Goal: Check status

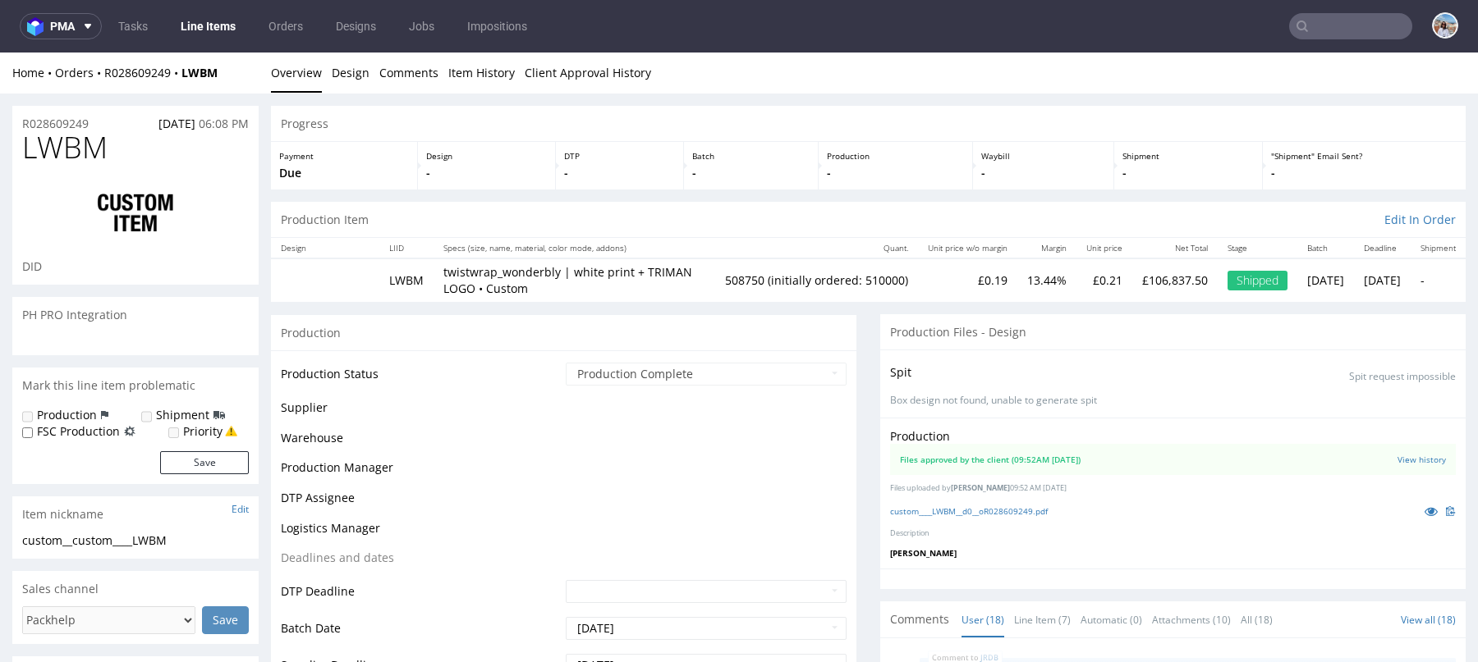
scroll to position [1157, 0]
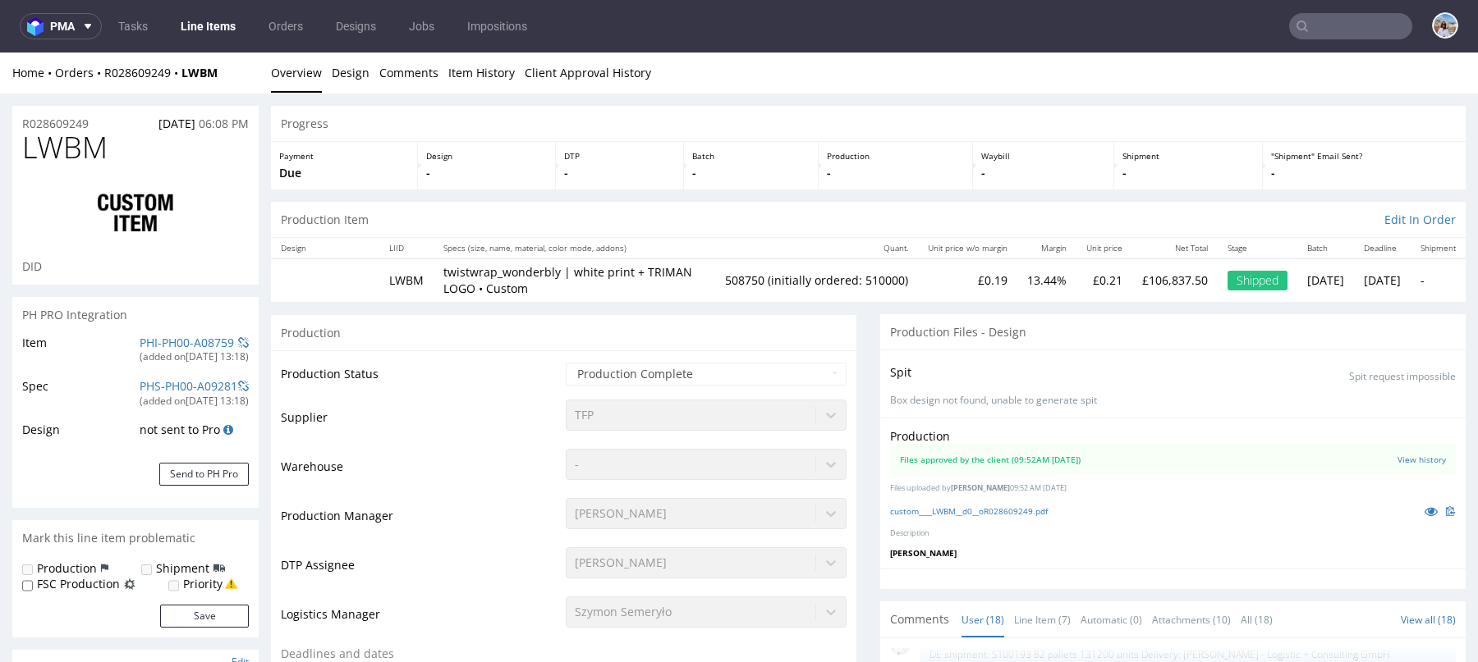
select select "in_progress"
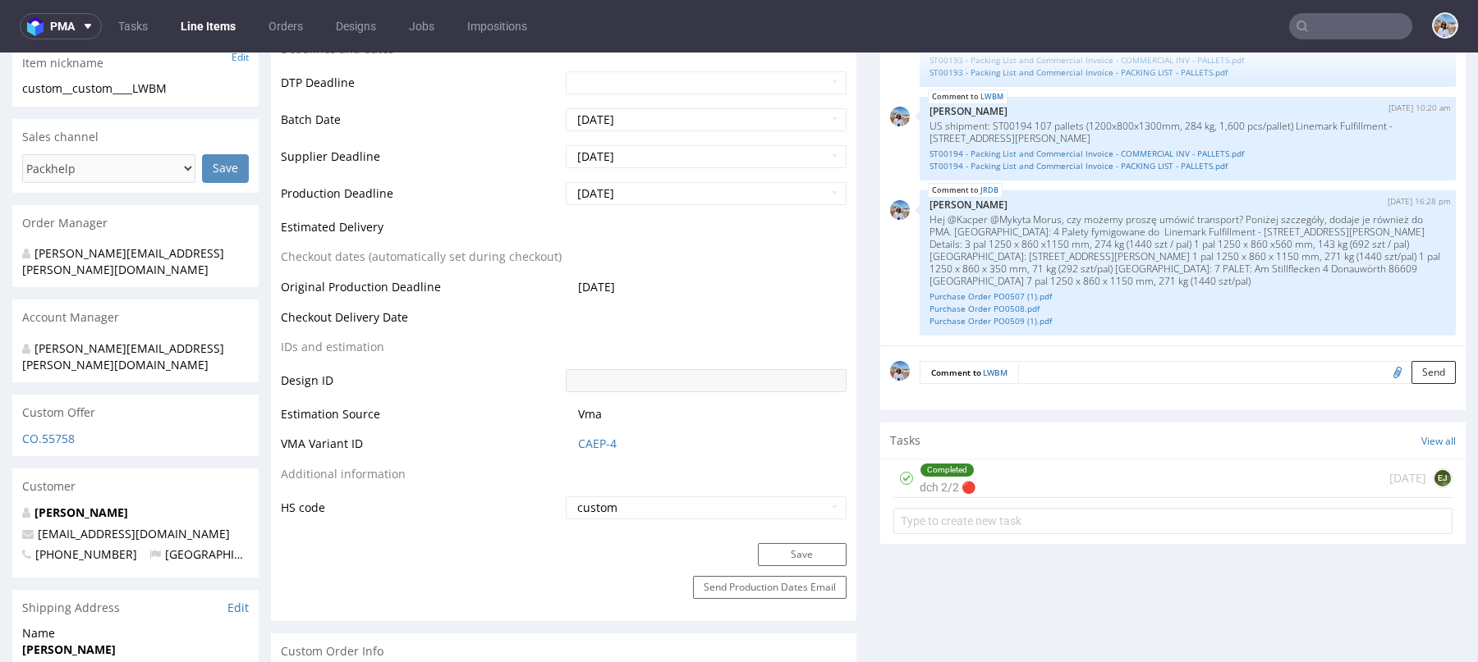
scroll to position [0, 0]
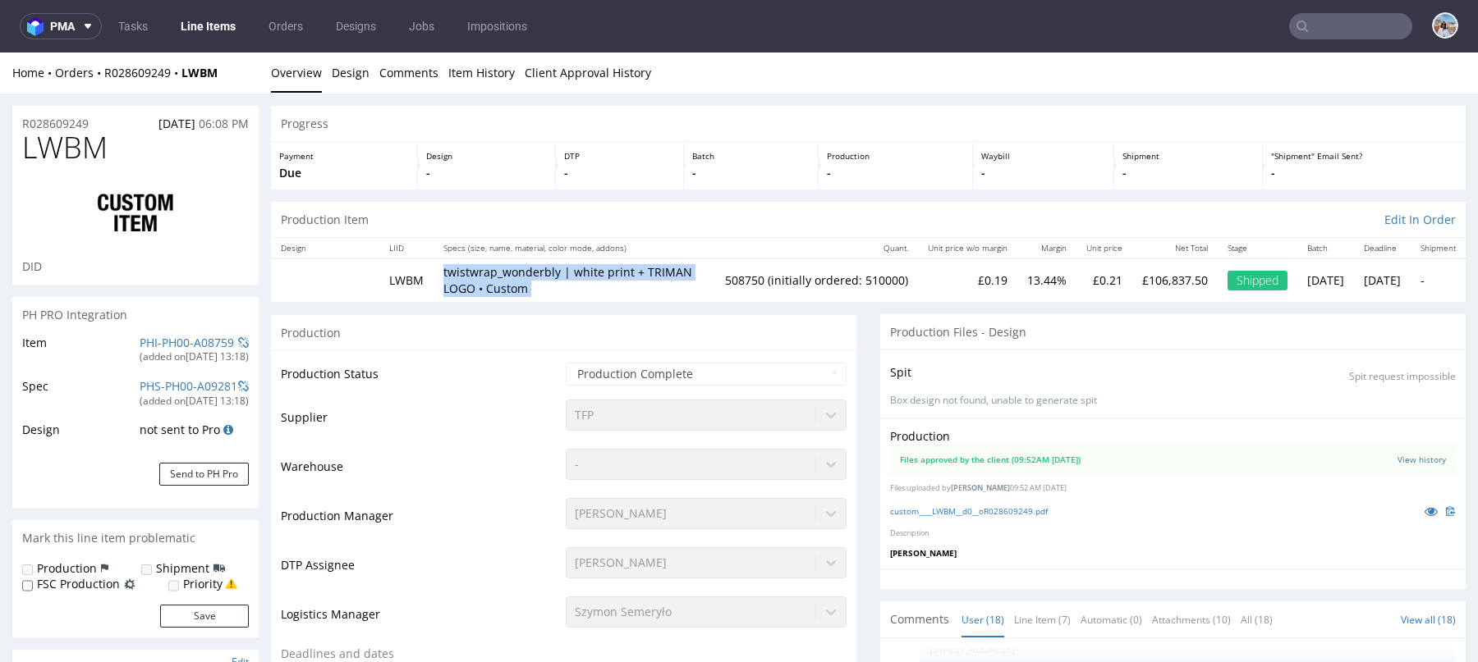
drag, startPoint x: 442, startPoint y: 268, endPoint x: 721, endPoint y: 268, distance: 278.3
click at [721, 268] on tr "LWBM twistwrap_wonderbly | white print + TRIMAN LOGO • Custom 508750 (initially…" at bounding box center [868, 280] width 1194 height 43
click at [598, 277] on p "twistwrap_wonderbly | white print + TRIMAN LOGO • Custom" at bounding box center [574, 280] width 262 height 32
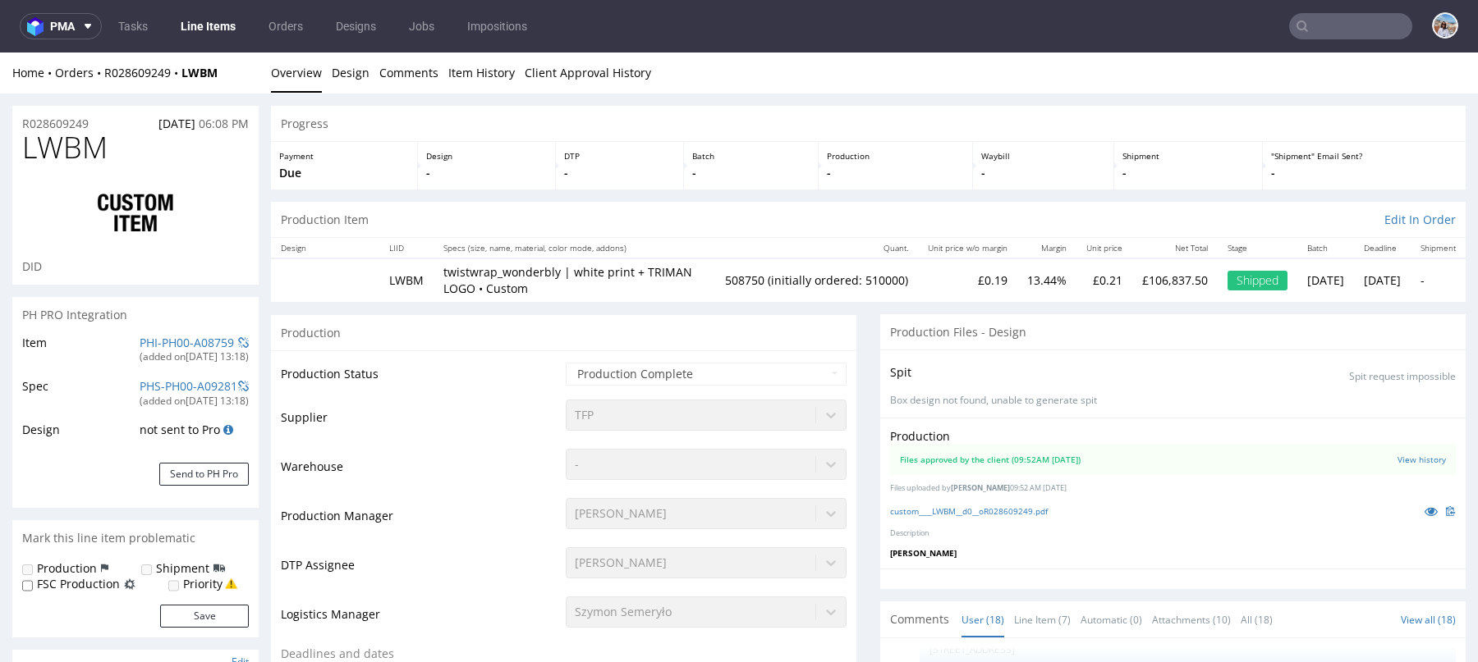
click at [515, 287] on p "twistwrap_wonderbly | white print + TRIMAN LOGO • Custom" at bounding box center [574, 280] width 262 height 32
drag, startPoint x: 520, startPoint y: 284, endPoint x: 443, endPoint y: 273, distance: 78.0
click at [443, 273] on p "twistwrap_wonderbly | white print + TRIMAN LOGO • Custom" at bounding box center [574, 280] width 262 height 32
copy p "twistwrap_wonderbly | white print + TRIMAN LOGO"
